Goal: Check status: Check status

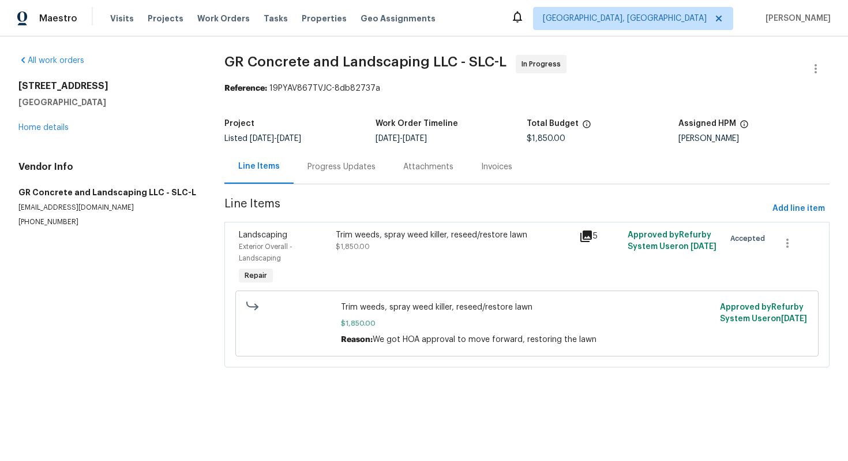
click at [308, 163] on div "Progress Updates" at bounding box center [342, 167] width 68 height 12
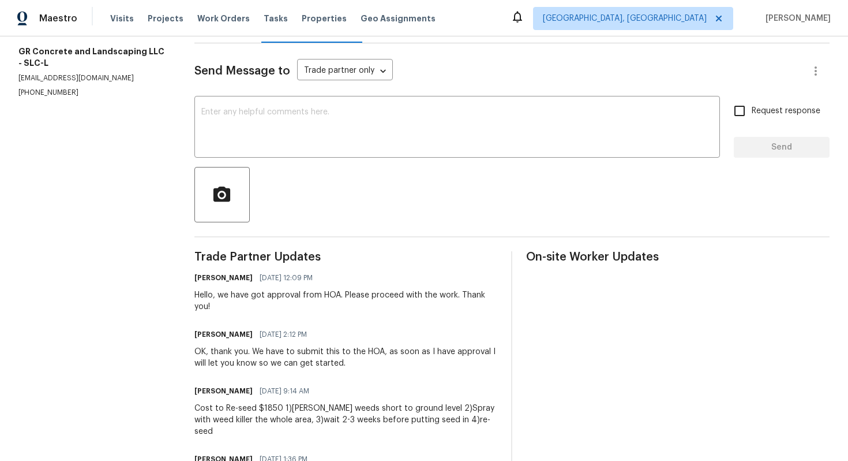
scroll to position [147, 0]
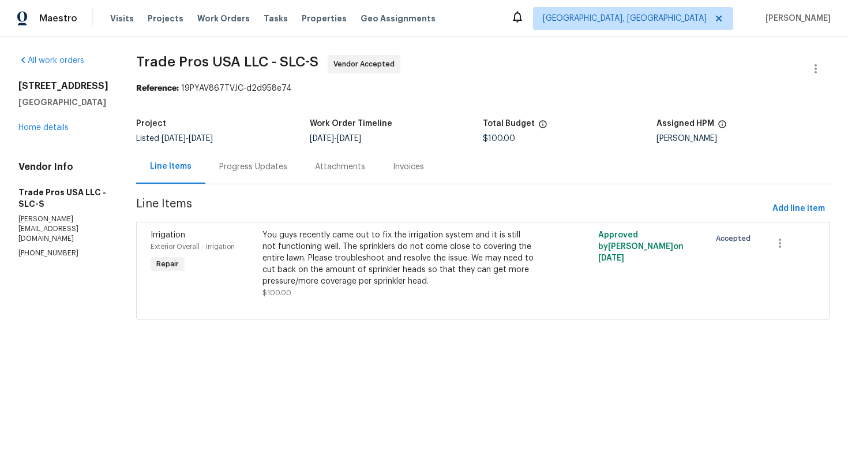
click at [257, 161] on div "Progress Updates" at bounding box center [253, 167] width 68 height 12
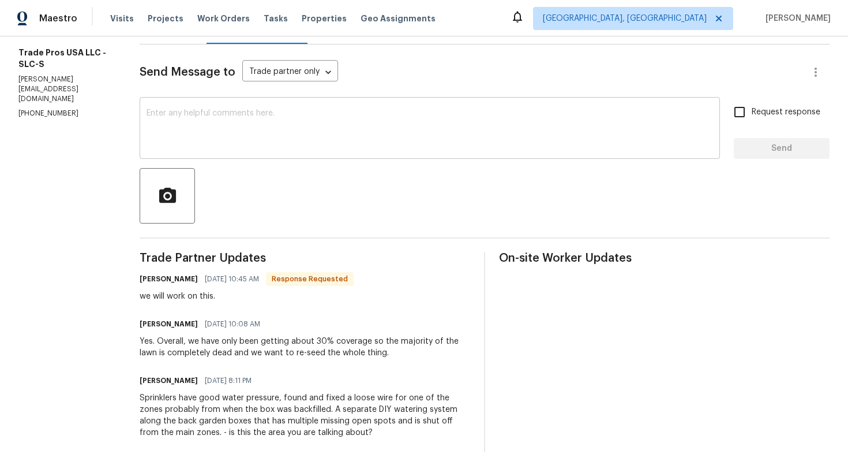
scroll to position [149, 0]
